Goal: Use online tool/utility: Utilize a website feature to perform a specific function

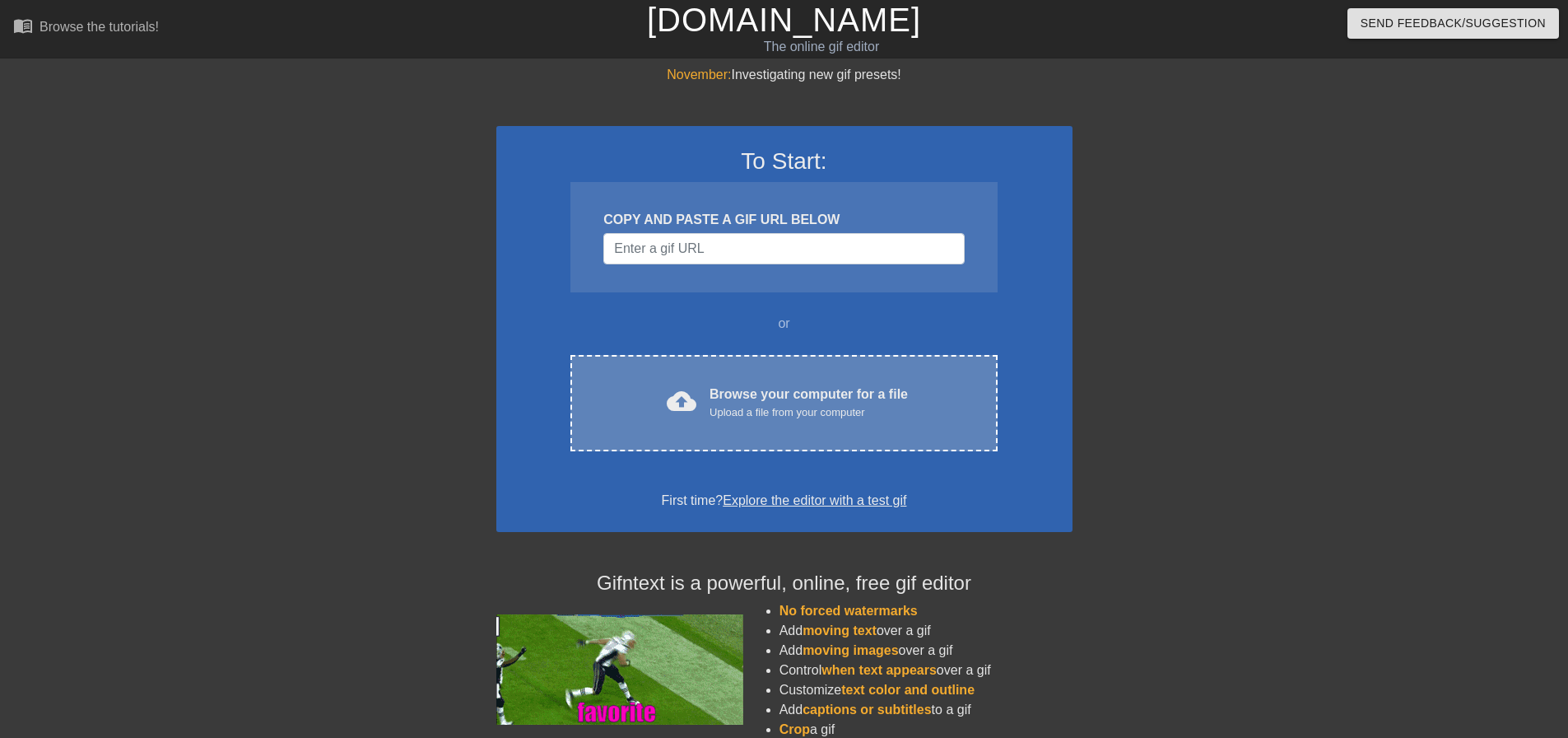
click at [741, 405] on div "Upload a file from your computer" at bounding box center [808, 412] width 198 height 16
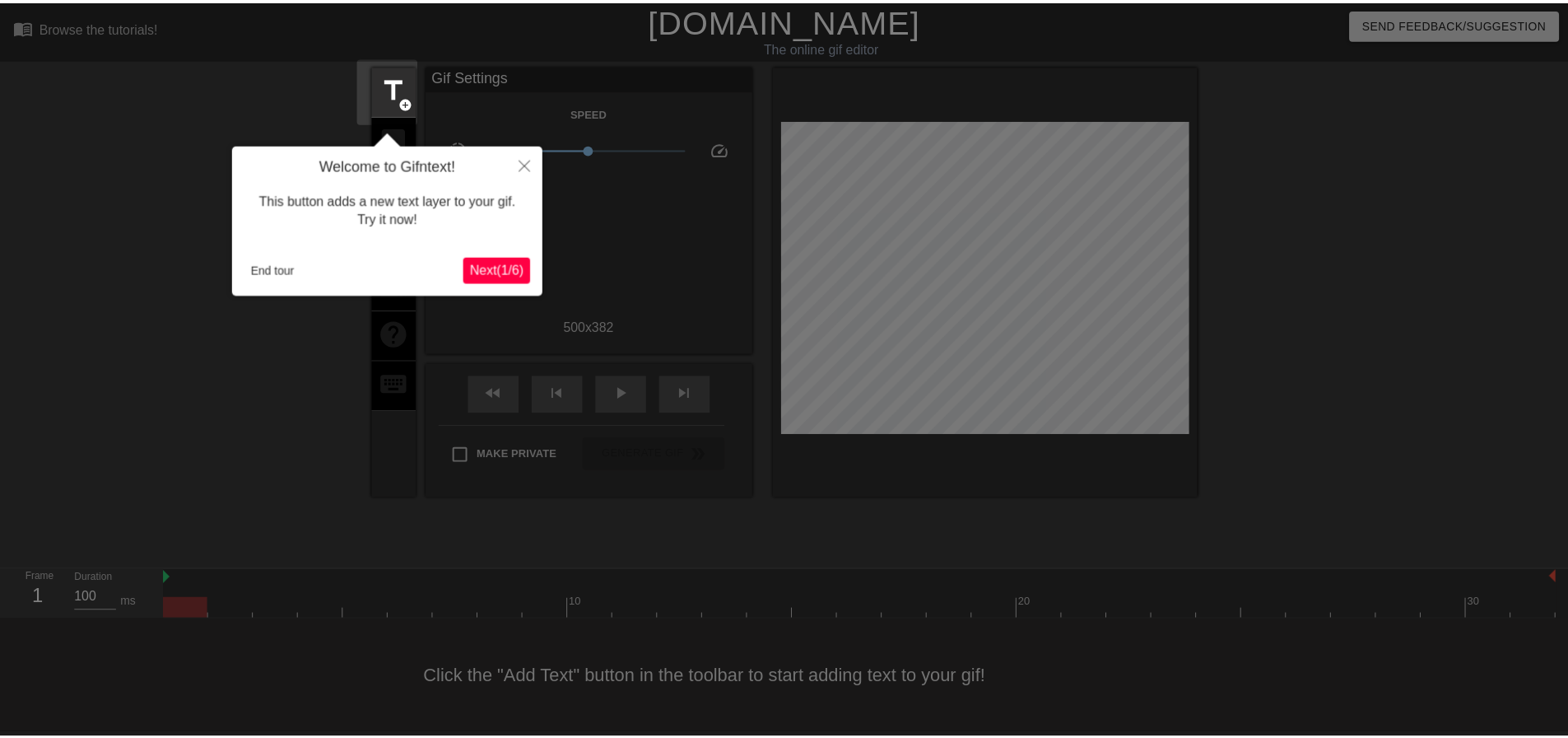
scroll to position [9, 0]
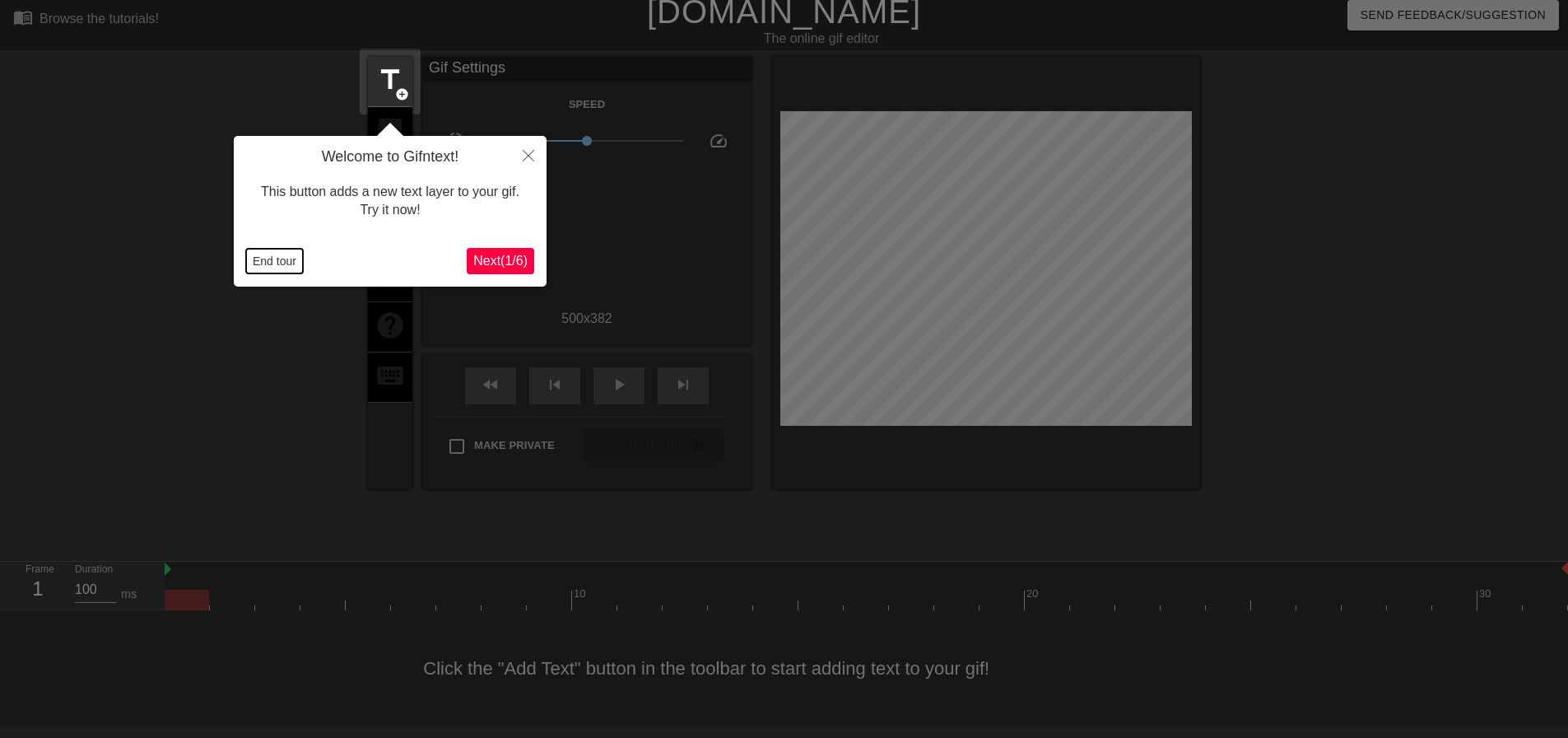
click at [277, 265] on button "End tour" at bounding box center [274, 261] width 57 height 25
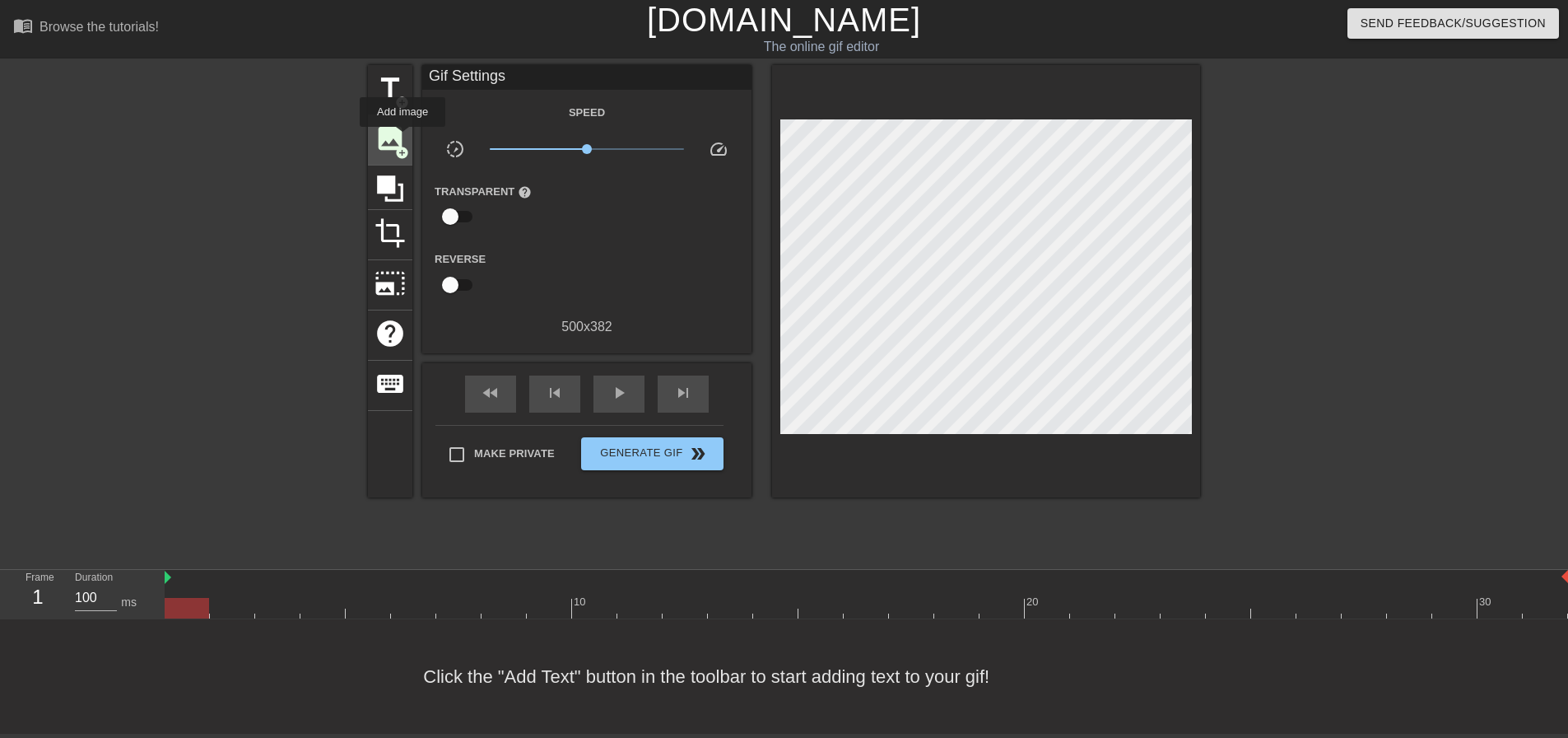
click at [403, 146] on span "add_circle" at bounding box center [402, 153] width 14 height 14
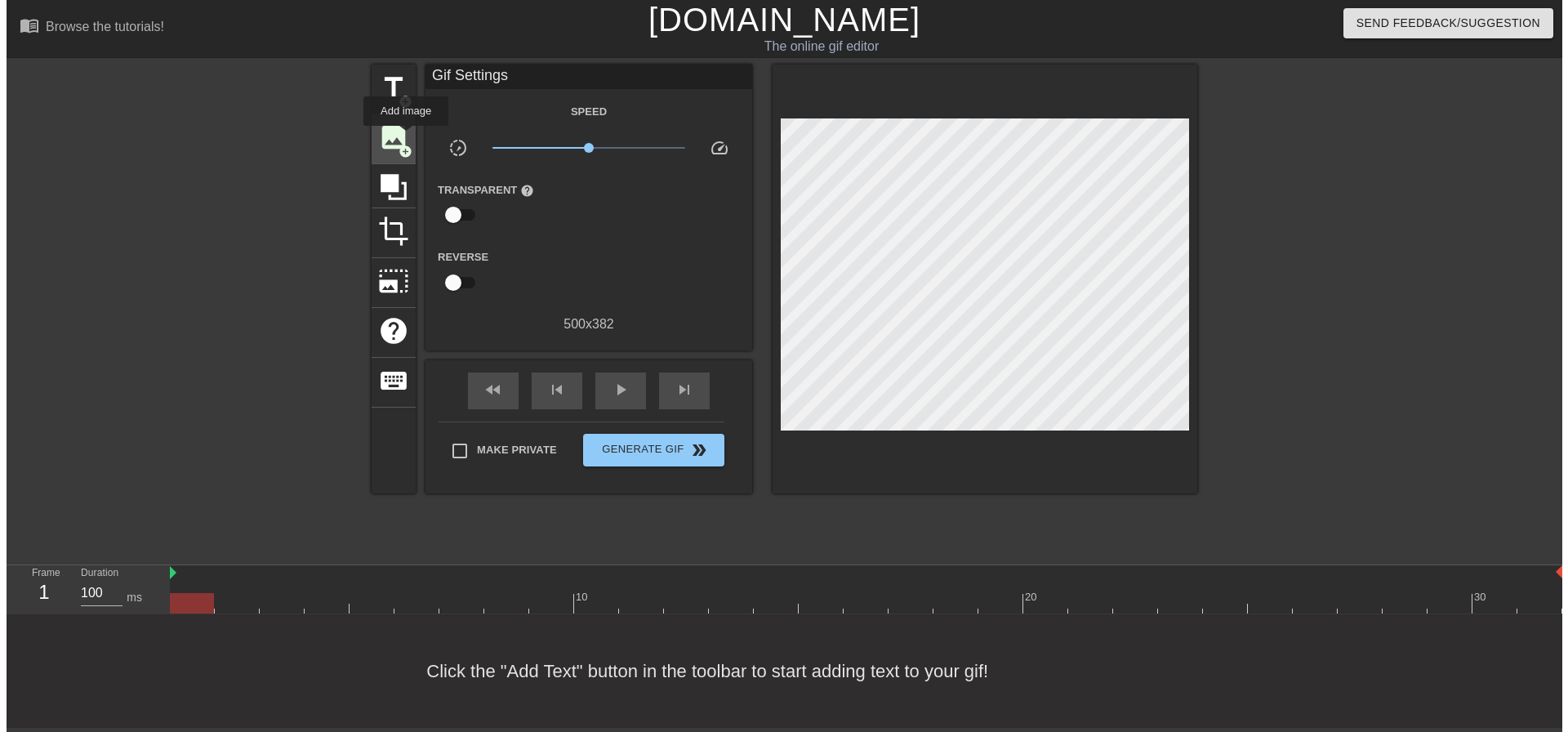
scroll to position [0, 0]
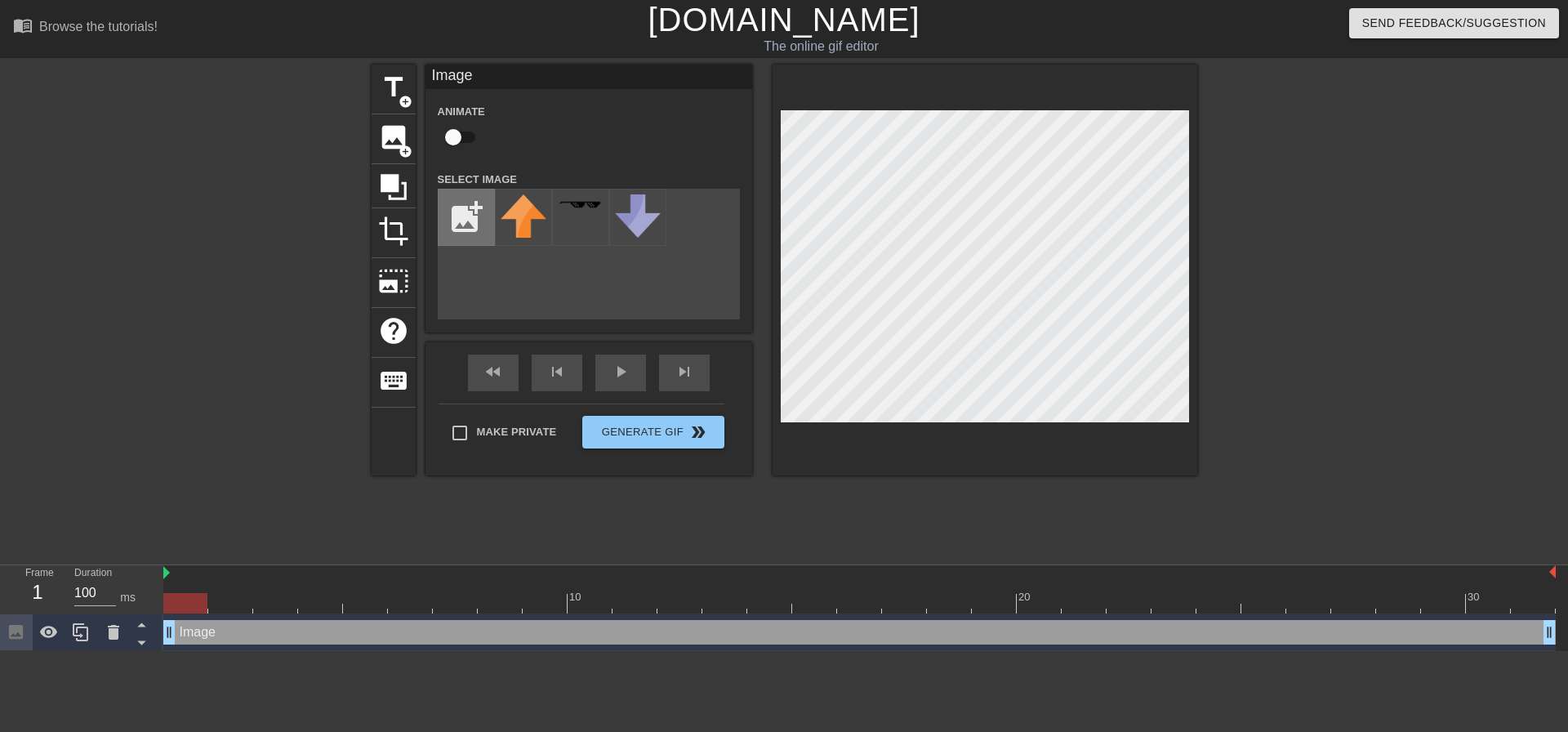
click at [466, 206] on input "file" at bounding box center [466, 217] width 56 height 56
type input "C:\fakepath\redacted.png"
click at [512, 215] on div at bounding box center [524, 217] width 57 height 57
click at [469, 140] on input "checkbox" at bounding box center [453, 137] width 93 height 31
checkbox input "true"
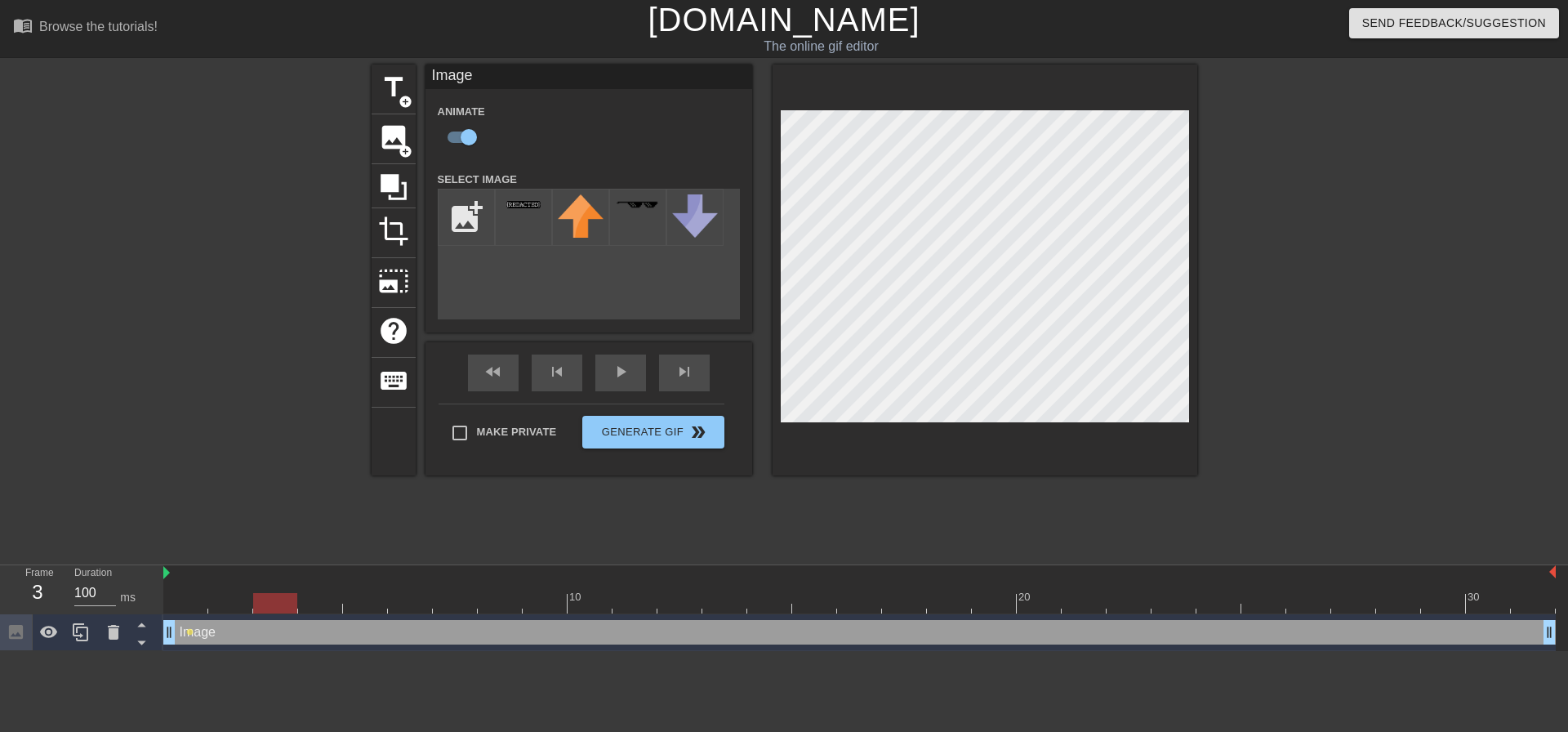
drag, startPoint x: 175, startPoint y: 603, endPoint x: 270, endPoint y: 607, distance: 95.1
click at [270, 607] on div at bounding box center [275, 603] width 44 height 20
drag, startPoint x: 278, startPoint y: 609, endPoint x: 371, endPoint y: 609, distance: 93.0
click at [371, 609] on div at bounding box center [365, 603] width 44 height 20
drag, startPoint x: 374, startPoint y: 599, endPoint x: 452, endPoint y: 601, distance: 78.0
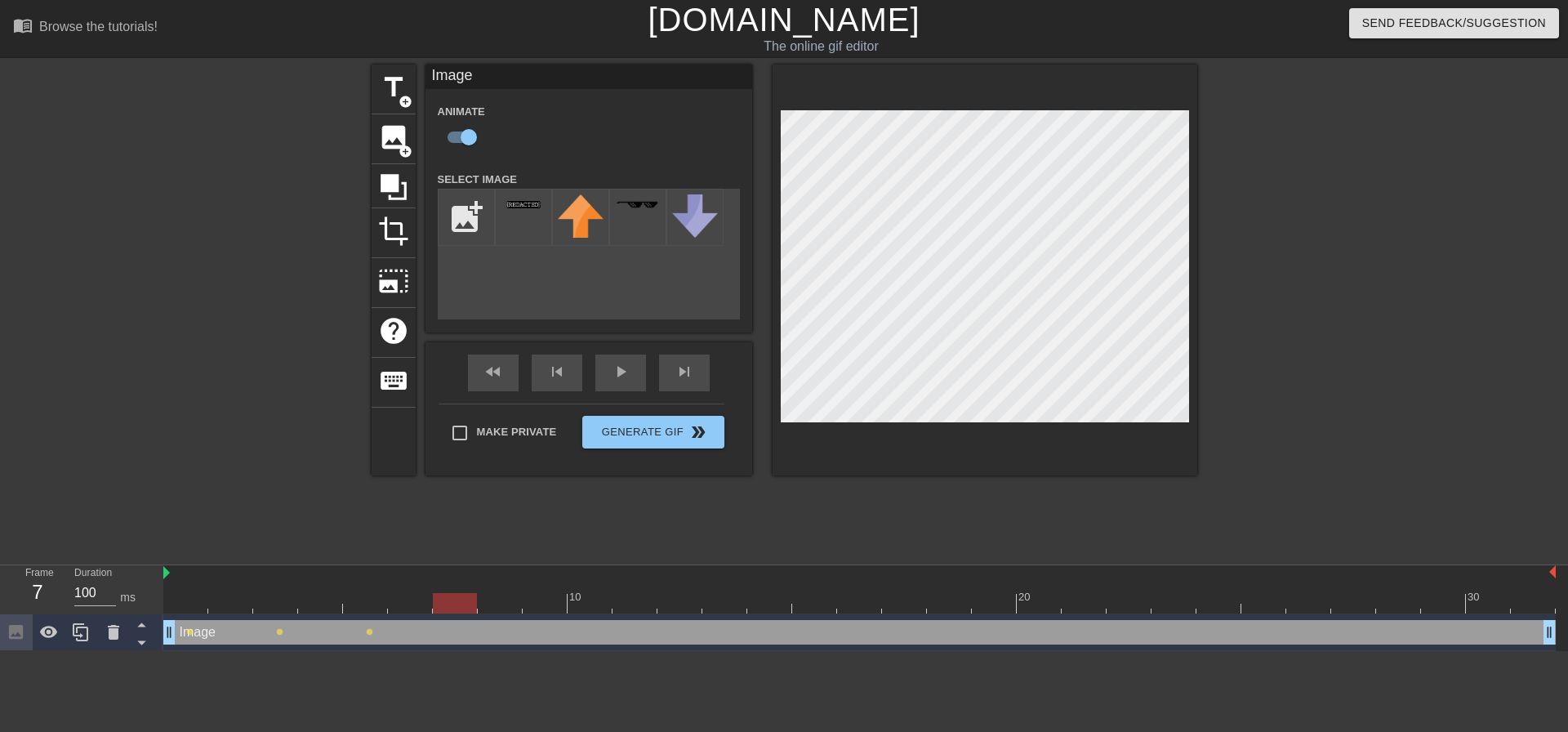
click at [452, 601] on div at bounding box center [455, 603] width 44 height 20
drag, startPoint x: 453, startPoint y: 600, endPoint x: 526, endPoint y: 604, distance: 73.1
click at [526, 604] on div at bounding box center [545, 603] width 44 height 20
drag, startPoint x: 552, startPoint y: 607, endPoint x: 586, endPoint y: 628, distance: 40.0
click at [586, 628] on div "10 20 30 Image drag_handle drag_handle lens lens lens lens" at bounding box center [866, 608] width 1405 height 86
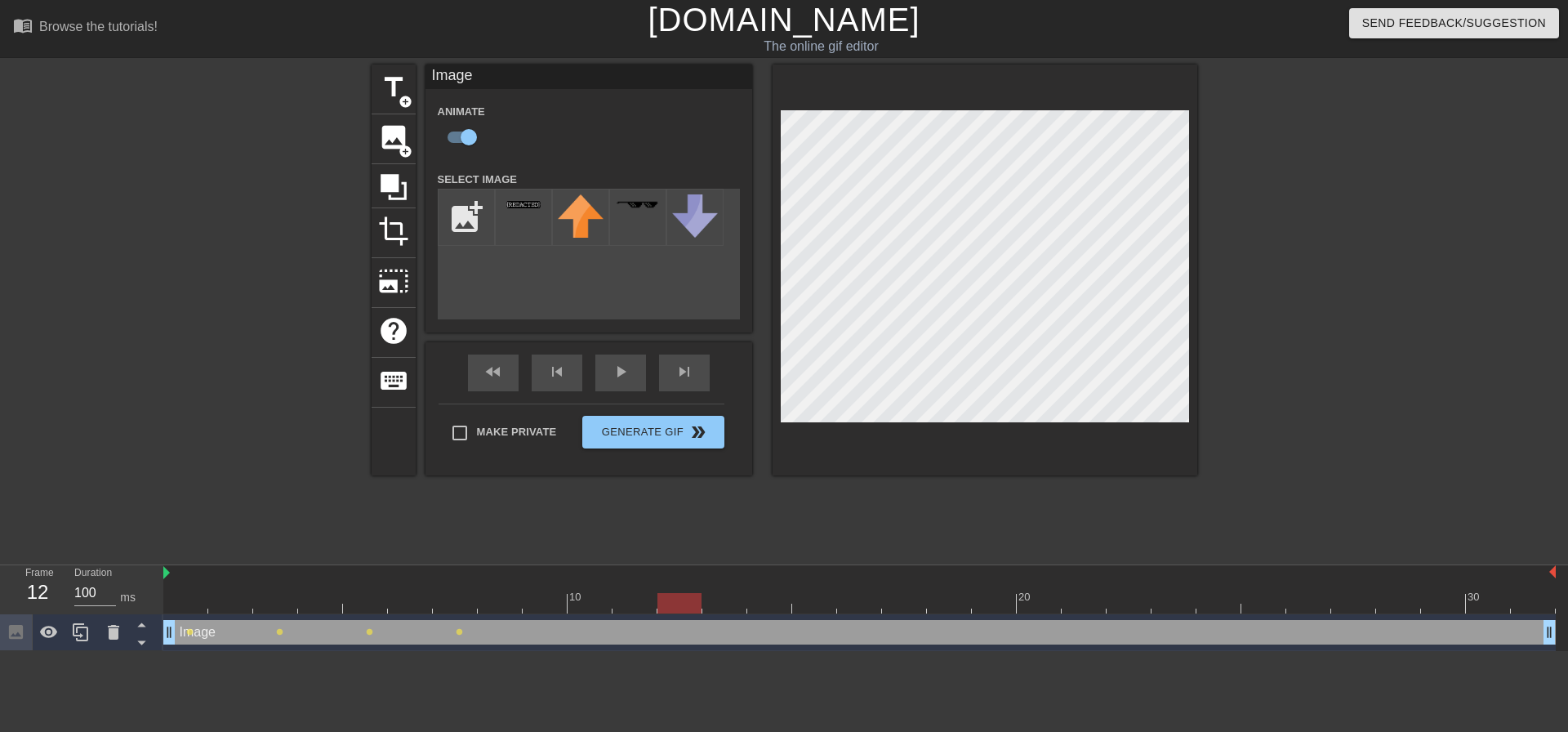
drag, startPoint x: 630, startPoint y: 606, endPoint x: 691, endPoint y: 607, distance: 61.0
click at [691, 607] on div at bounding box center [679, 603] width 44 height 20
click at [700, 592] on div at bounding box center [679, 591] width 45 height 20
drag, startPoint x: 685, startPoint y: 600, endPoint x: 753, endPoint y: 601, distance: 68.0
click at [753, 601] on div at bounding box center [769, 603] width 44 height 20
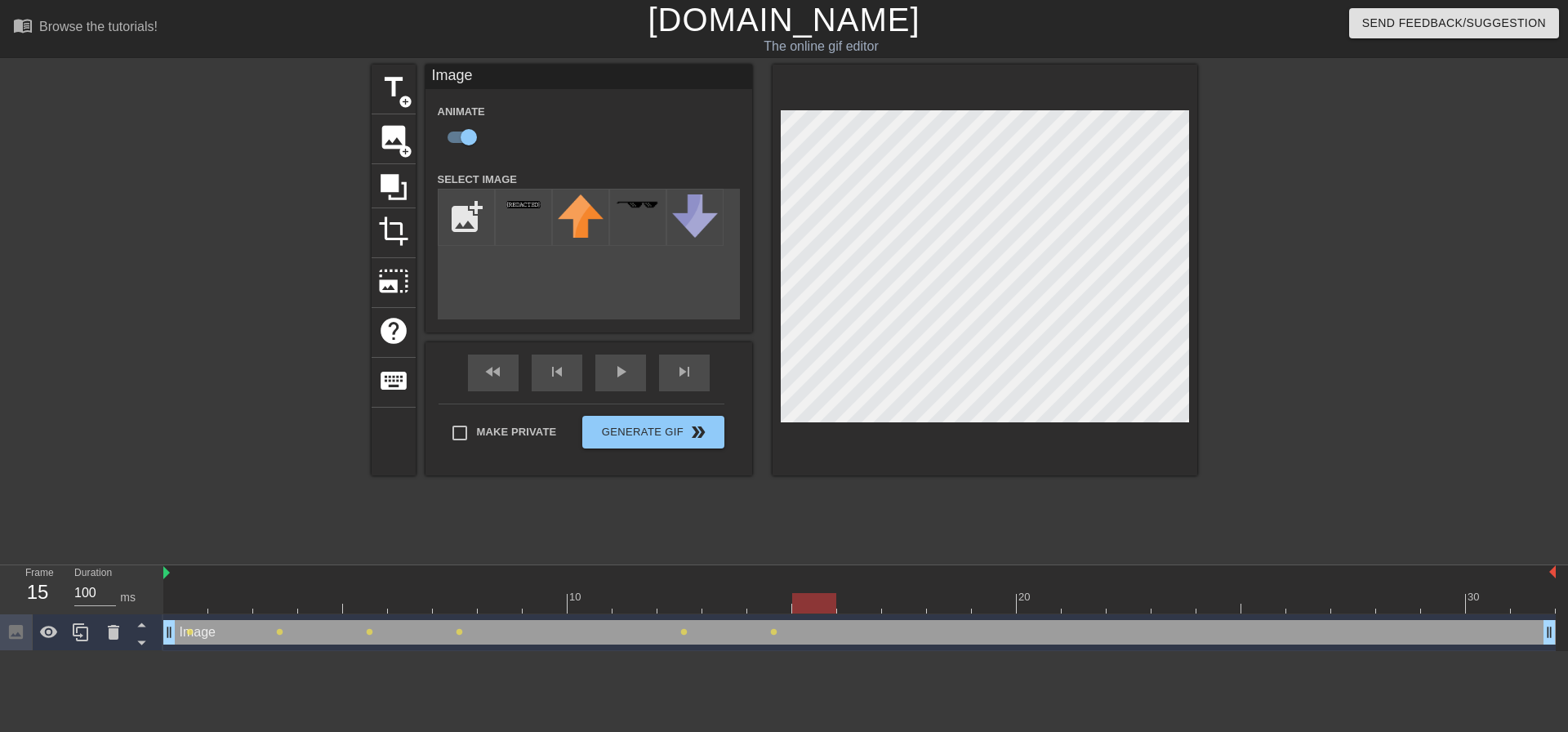
drag, startPoint x: 790, startPoint y: 606, endPoint x: 807, endPoint y: 606, distance: 17.0
click at [807, 606] on div at bounding box center [814, 603] width 44 height 20
drag, startPoint x: 812, startPoint y: 597, endPoint x: 845, endPoint y: 597, distance: 33.0
click at [845, 597] on div at bounding box center [859, 603] width 44 height 20
drag, startPoint x: 865, startPoint y: 606, endPoint x: 890, endPoint y: 606, distance: 25.0
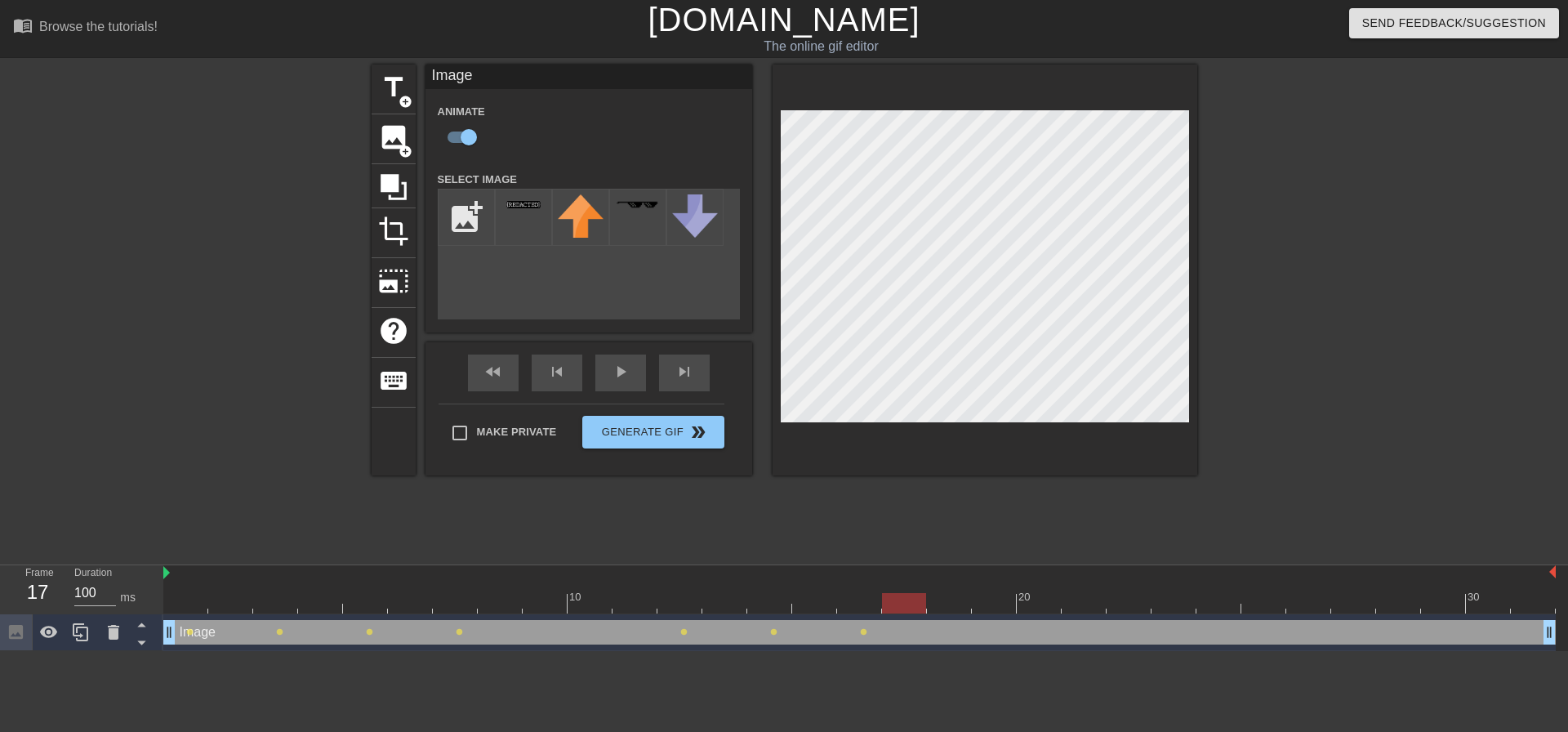
click at [890, 606] on div at bounding box center [904, 603] width 44 height 20
drag, startPoint x: 909, startPoint y: 606, endPoint x: 933, endPoint y: 604, distance: 24.1
click at [933, 604] on div at bounding box center [860, 603] width 1393 height 20
drag, startPoint x: 995, startPoint y: 602, endPoint x: 1023, endPoint y: 602, distance: 28.0
click at [1023, 602] on div at bounding box center [1039, 603] width 44 height 20
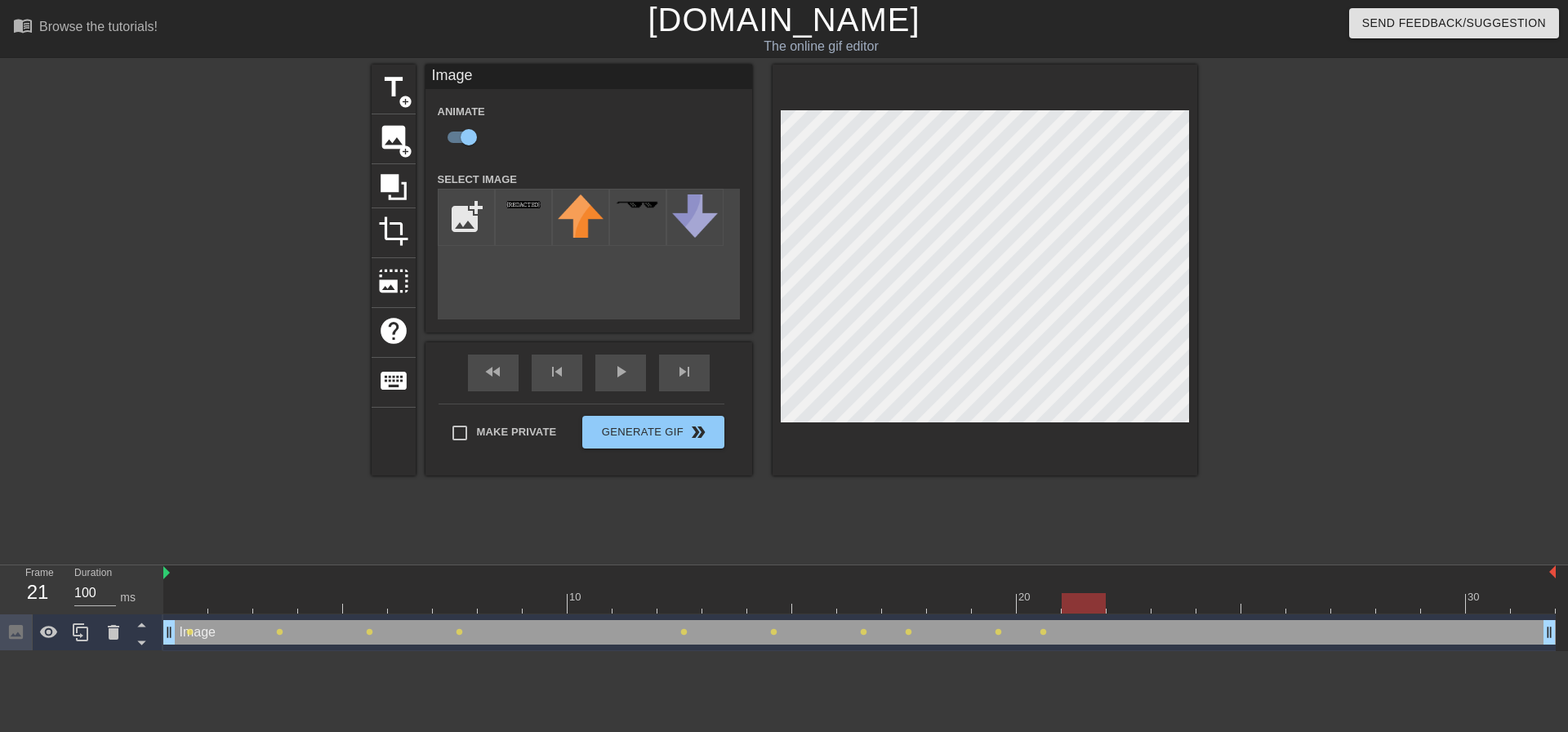
drag, startPoint x: 1035, startPoint y: 597, endPoint x: 1063, endPoint y: 597, distance: 28.0
click at [1063, 597] on div at bounding box center [1083, 603] width 44 height 20
drag, startPoint x: 1084, startPoint y: 607, endPoint x: 1114, endPoint y: 607, distance: 30.0
click at [1114, 607] on div at bounding box center [1128, 603] width 44 height 20
drag, startPoint x: 1128, startPoint y: 606, endPoint x: 1152, endPoint y: 603, distance: 24.2
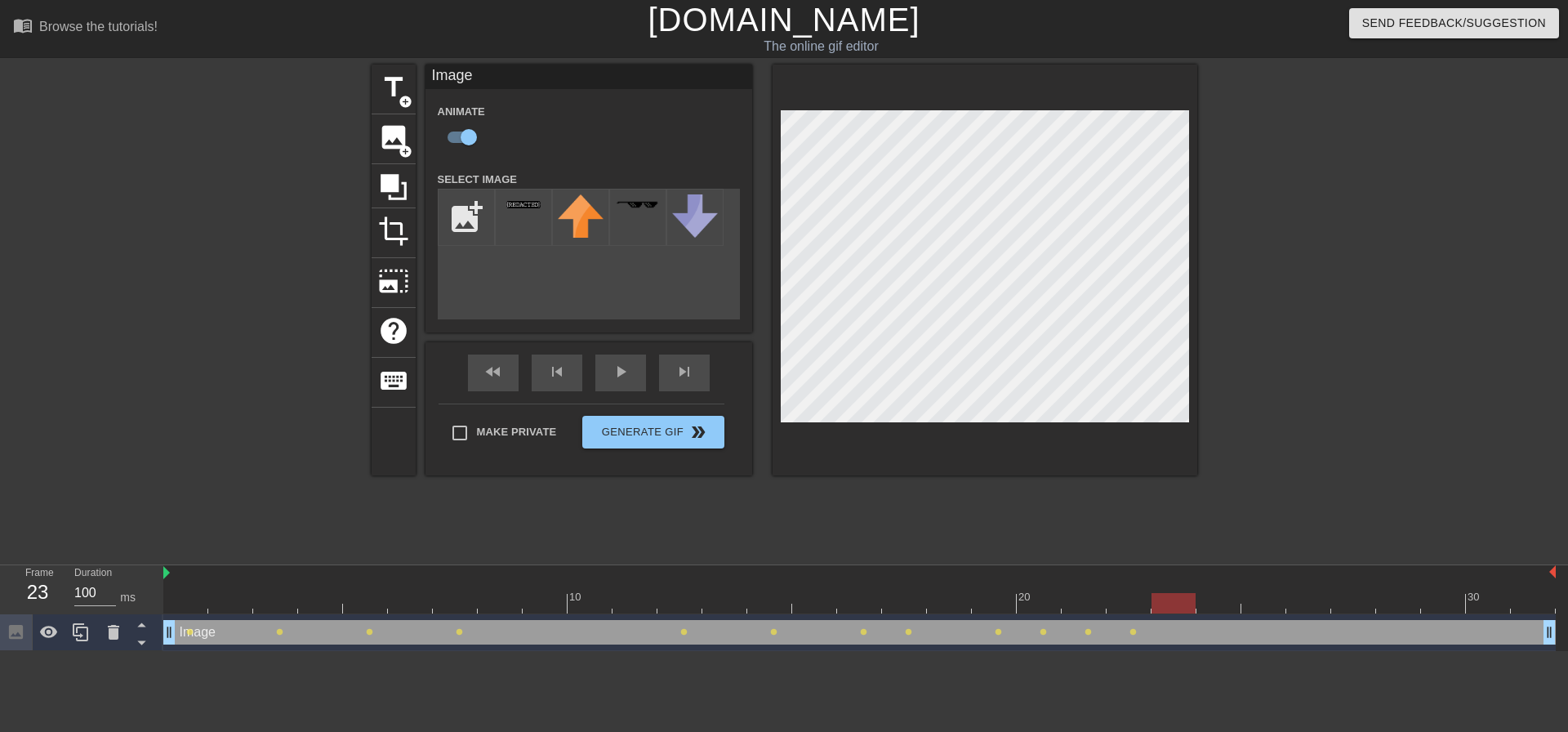
click at [1152, 603] on div at bounding box center [1173, 603] width 44 height 20
drag, startPoint x: 1172, startPoint y: 607, endPoint x: 1207, endPoint y: 607, distance: 35.0
click at [1207, 607] on div at bounding box center [1218, 603] width 44 height 20
drag, startPoint x: 1227, startPoint y: 606, endPoint x: 1249, endPoint y: 606, distance: 22.0
click at [1249, 606] on div at bounding box center [1263, 603] width 44 height 20
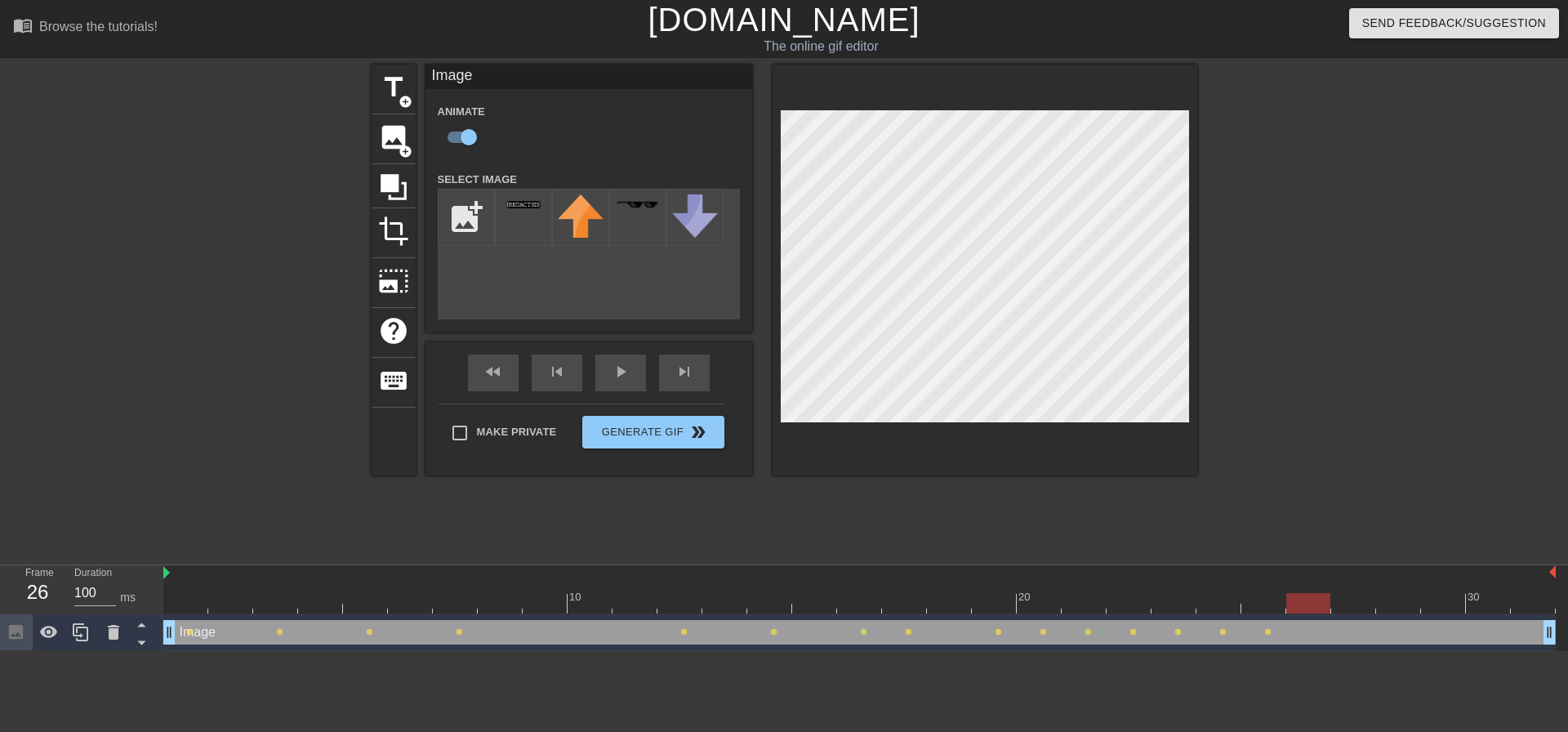
drag, startPoint x: 1272, startPoint y: 607, endPoint x: 1291, endPoint y: 606, distance: 19.0
click at [1291, 606] on div at bounding box center [1308, 603] width 44 height 20
drag, startPoint x: 1319, startPoint y: 606, endPoint x: 1340, endPoint y: 606, distance: 21.0
click at [1340, 606] on div at bounding box center [1353, 603] width 44 height 20
drag, startPoint x: 1366, startPoint y: 605, endPoint x: 1550, endPoint y: 623, distance: 184.9
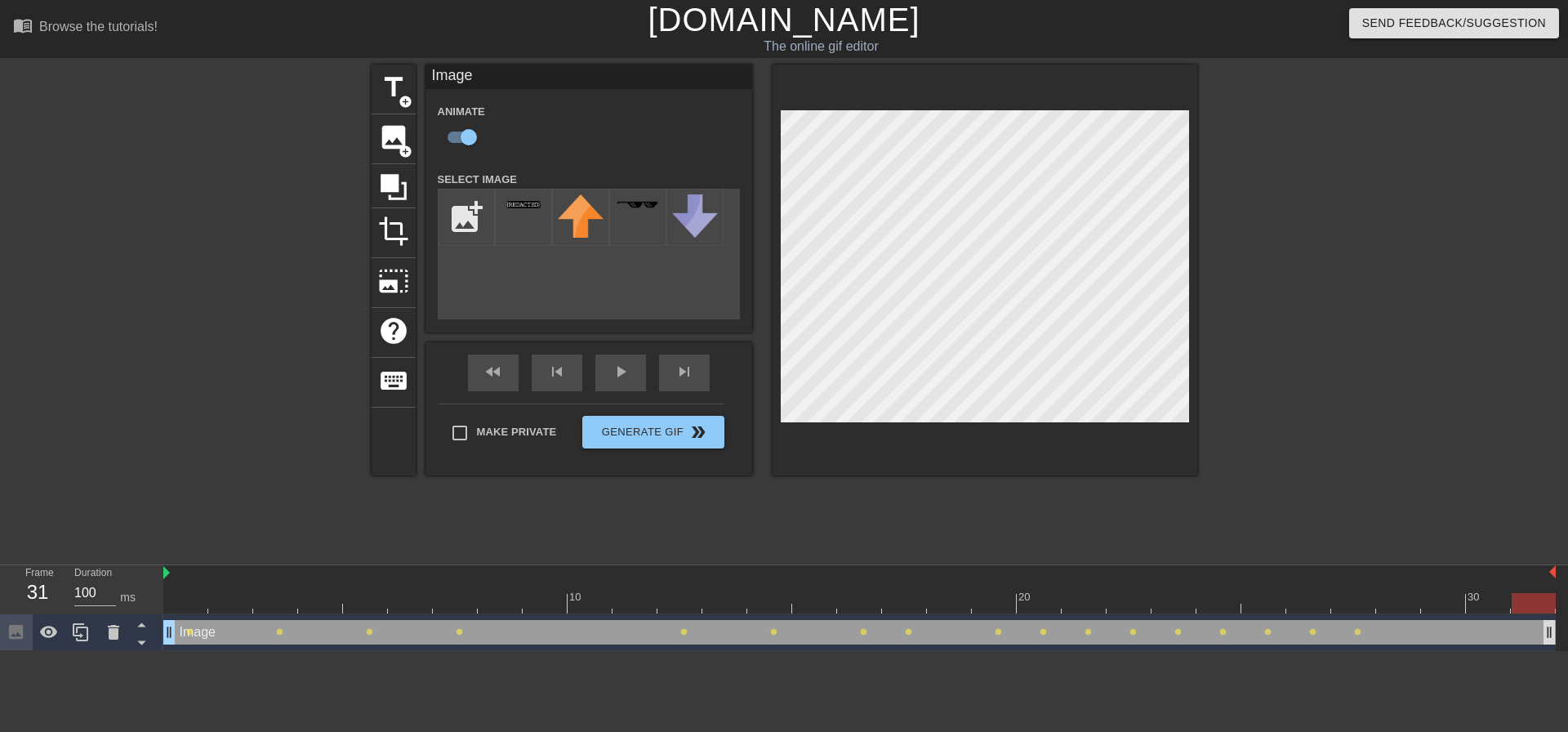
click at [1550, 623] on div "10 20 30 Image drag_handle drag_handle lens lens lens lens lens lens lens lens …" at bounding box center [866, 608] width 1405 height 86
click at [620, 369] on div "fast_rewind skip_previous play_arrow skip_next" at bounding box center [589, 373] width 266 height 61
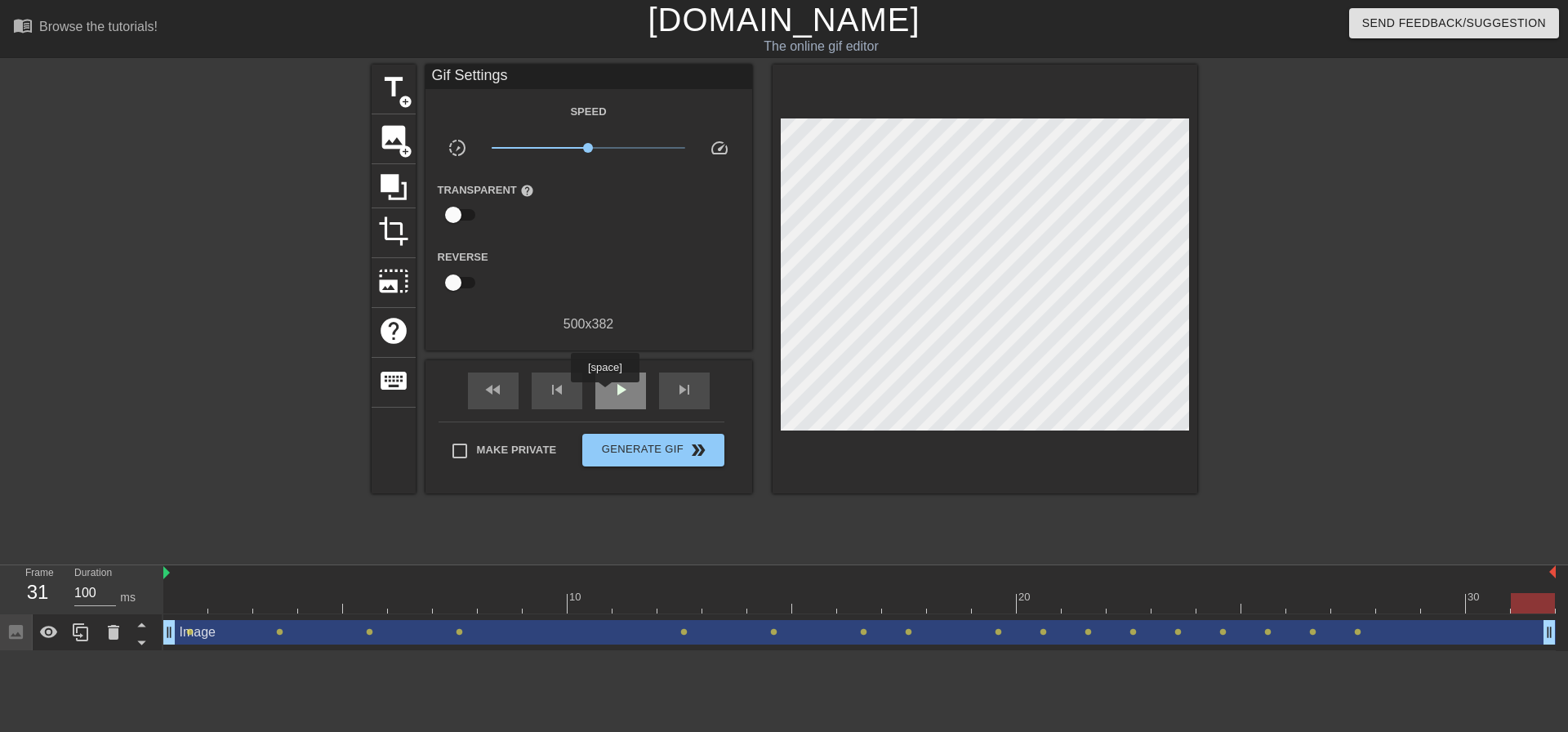
click at [604, 394] on div "play_arrow" at bounding box center [621, 391] width 51 height 36
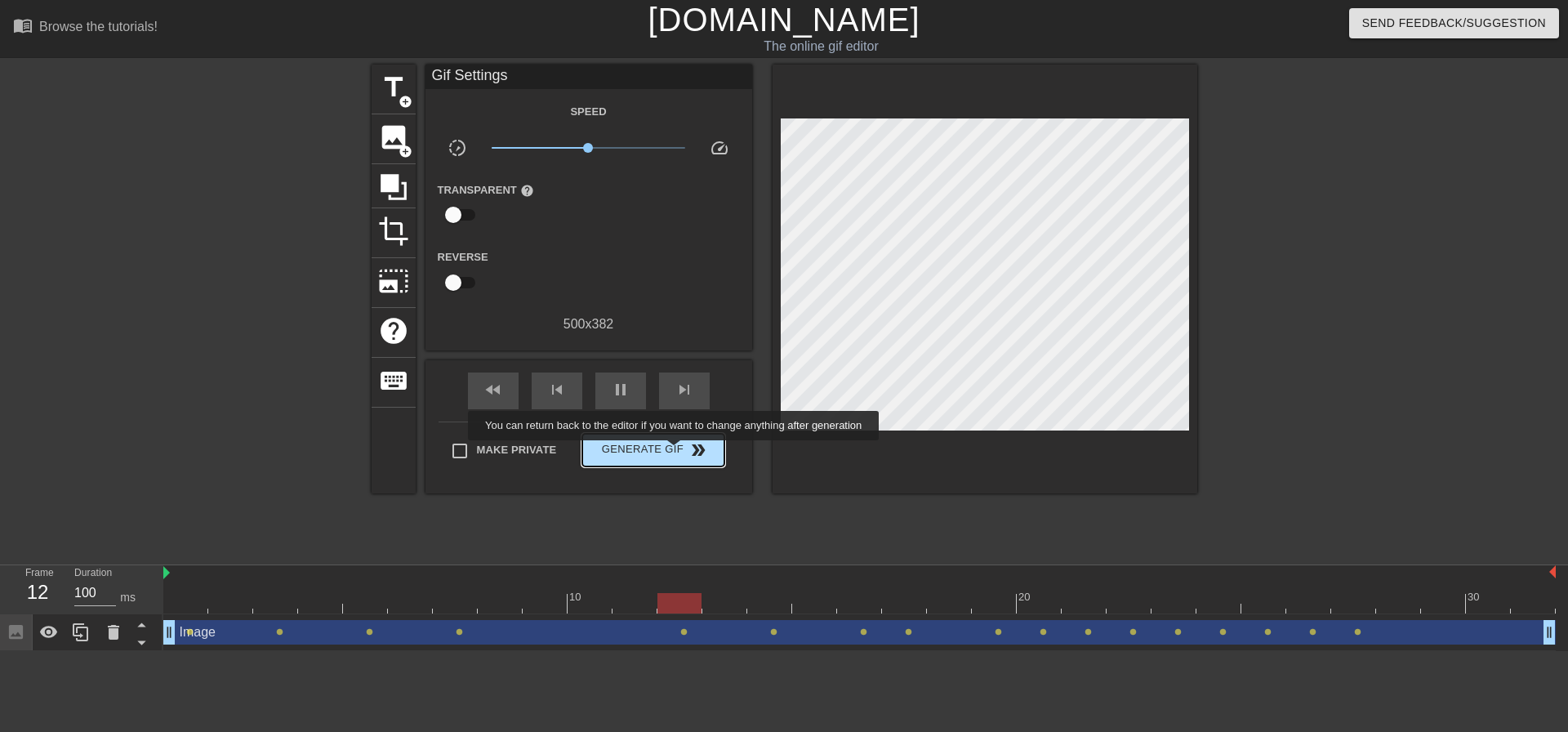
click at [676, 452] on span "Generate Gif double_arrow" at bounding box center [653, 450] width 128 height 19
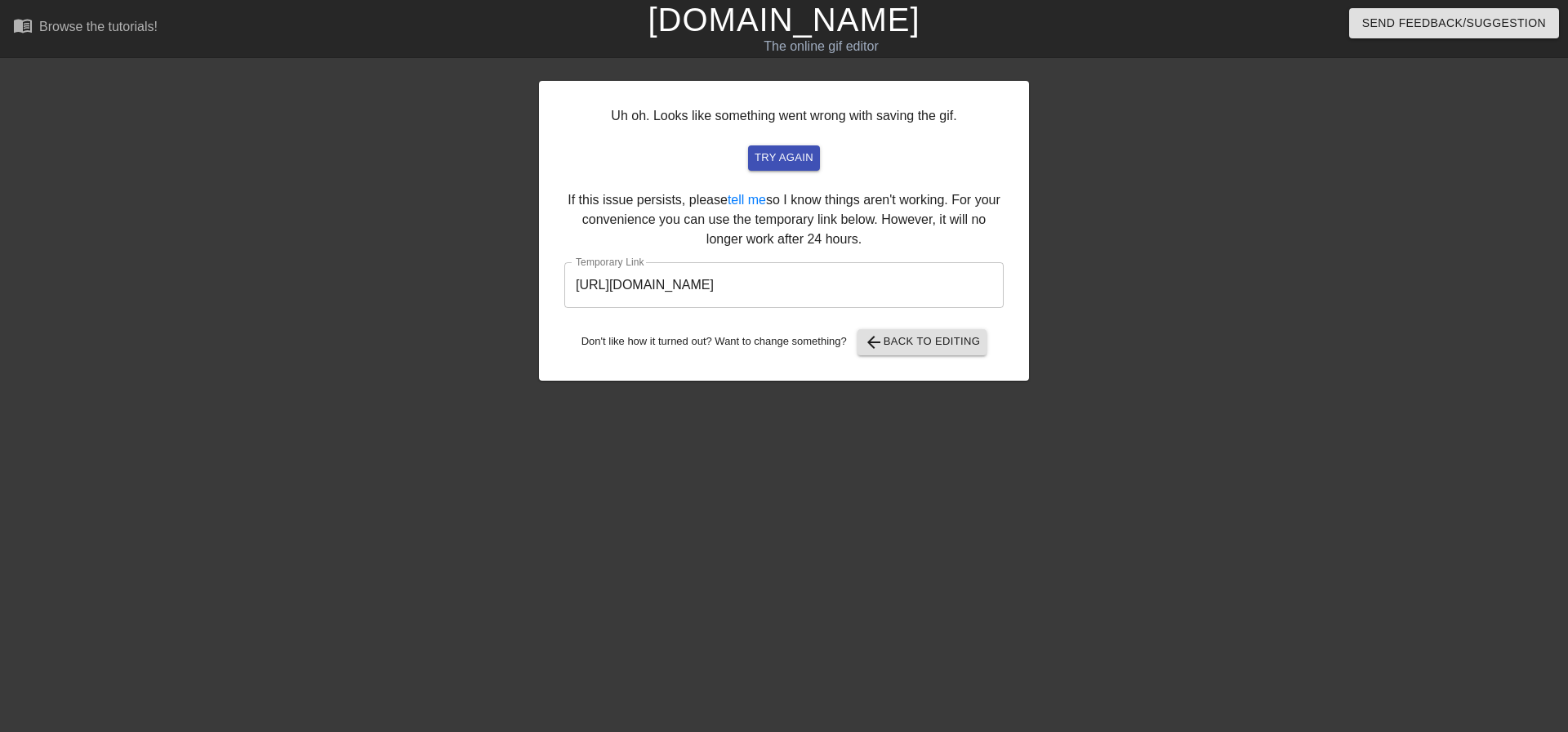
click at [807, 289] on input "[URL][DOMAIN_NAME]" at bounding box center [784, 286] width 440 height 46
